Goal: Obtain resource: Obtain resource

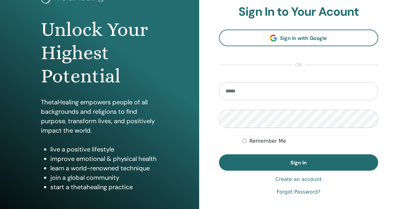
scroll to position [63, 0]
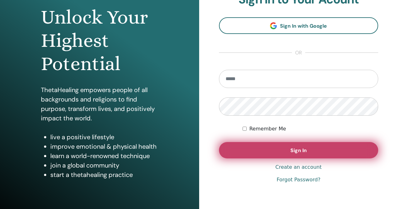
type input "**********"
click at [309, 154] on button "Sign In" at bounding box center [299, 150] width 160 height 16
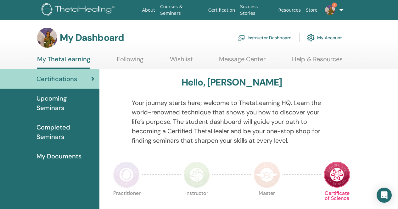
click at [274, 37] on link "Instructor Dashboard" at bounding box center [265, 38] width 54 height 14
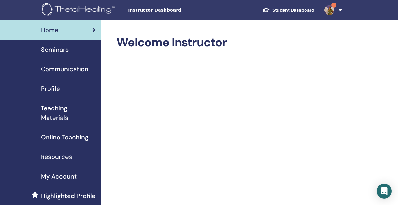
click at [63, 49] on span "Seminars" at bounding box center [55, 49] width 28 height 9
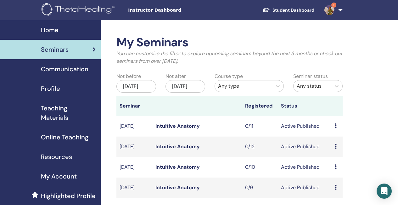
click at [63, 115] on span "Teaching Materials" at bounding box center [68, 112] width 55 height 19
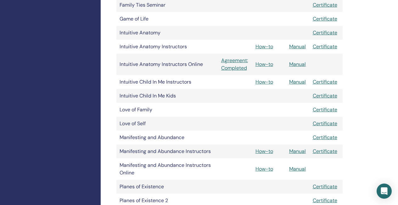
scroll to position [346, 0]
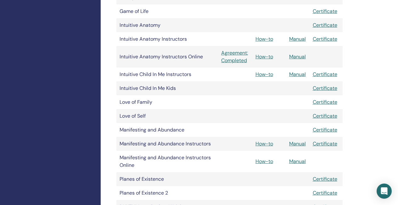
click at [299, 165] on td "Manual" at bounding box center [298, 161] width 24 height 21
click at [301, 161] on link "Manual" at bounding box center [297, 161] width 17 height 7
